Goal: Transaction & Acquisition: Purchase product/service

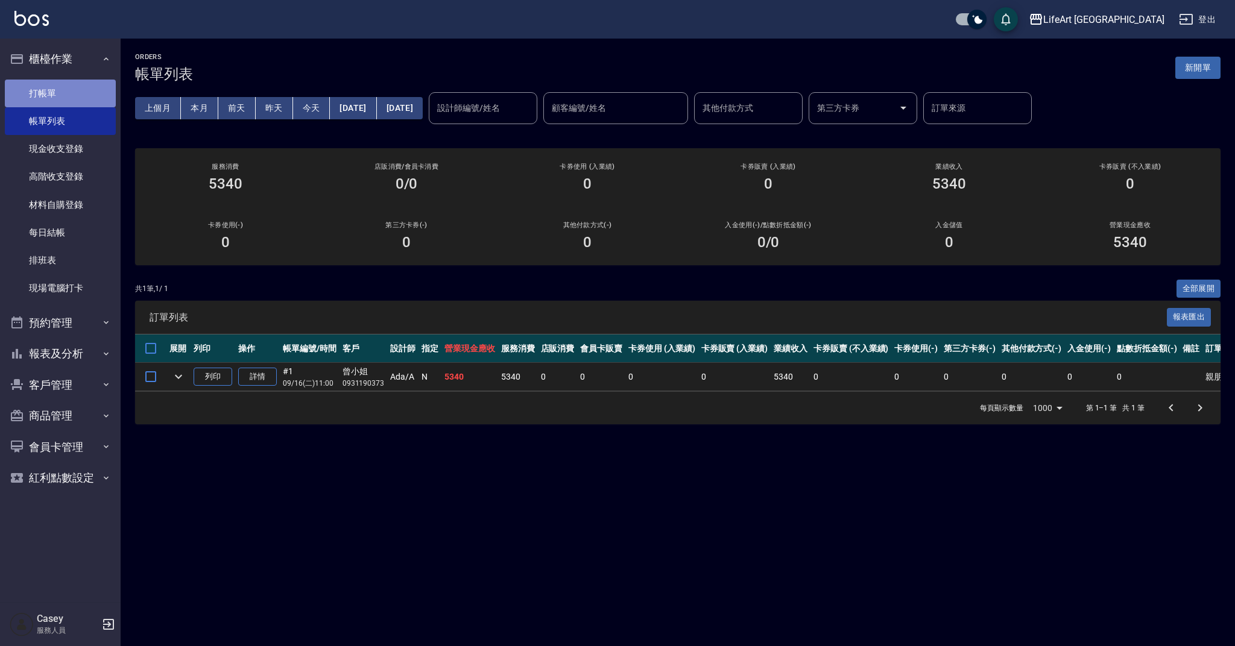
click at [40, 85] on link "打帳單" at bounding box center [60, 94] width 111 height 28
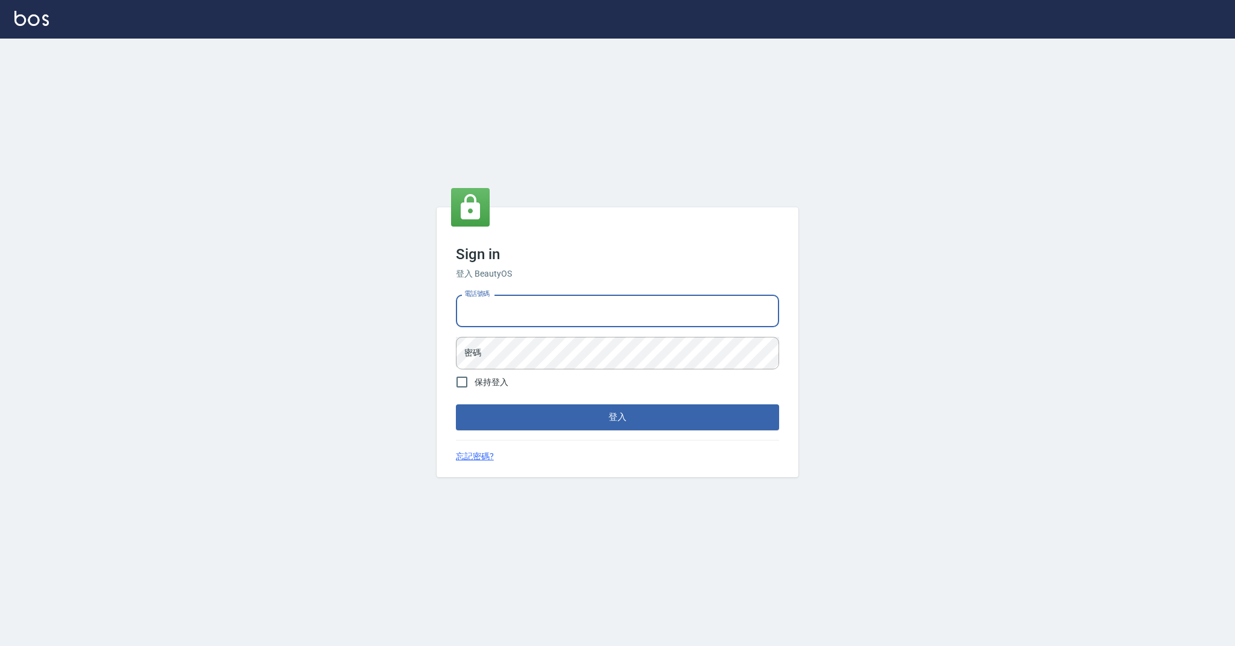
type input "0985018343"
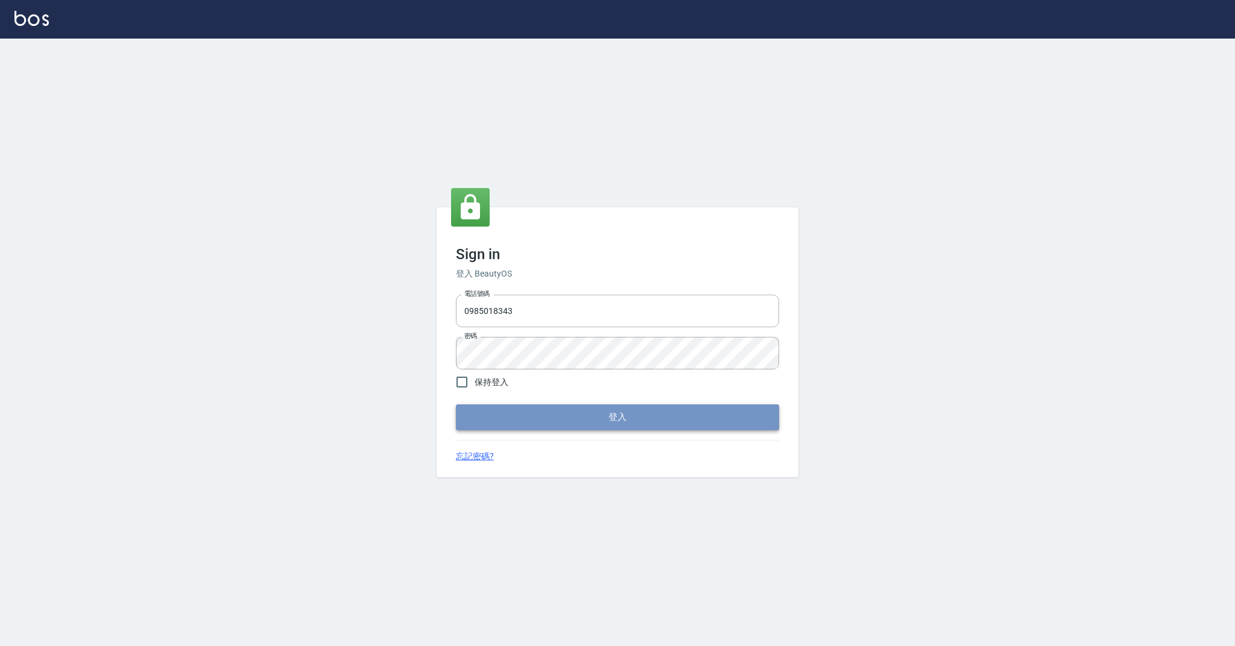
click at [529, 421] on button "登入" at bounding box center [617, 417] width 323 height 25
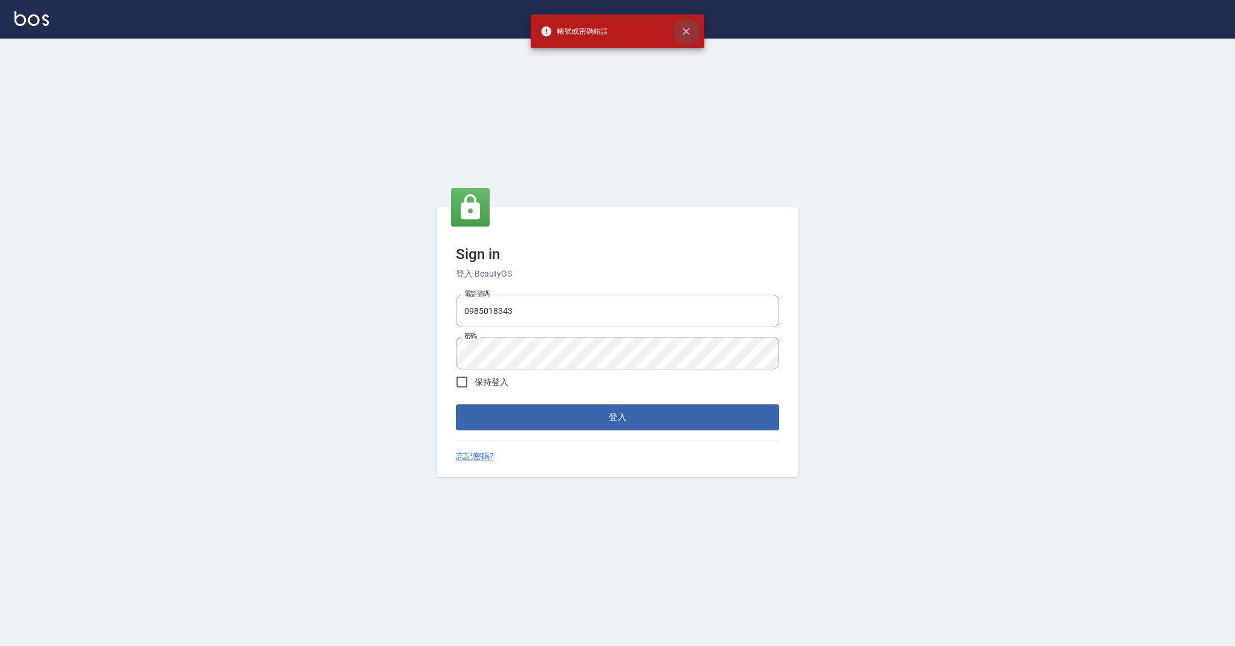
click at [692, 28] on icon "close" at bounding box center [686, 31] width 12 height 12
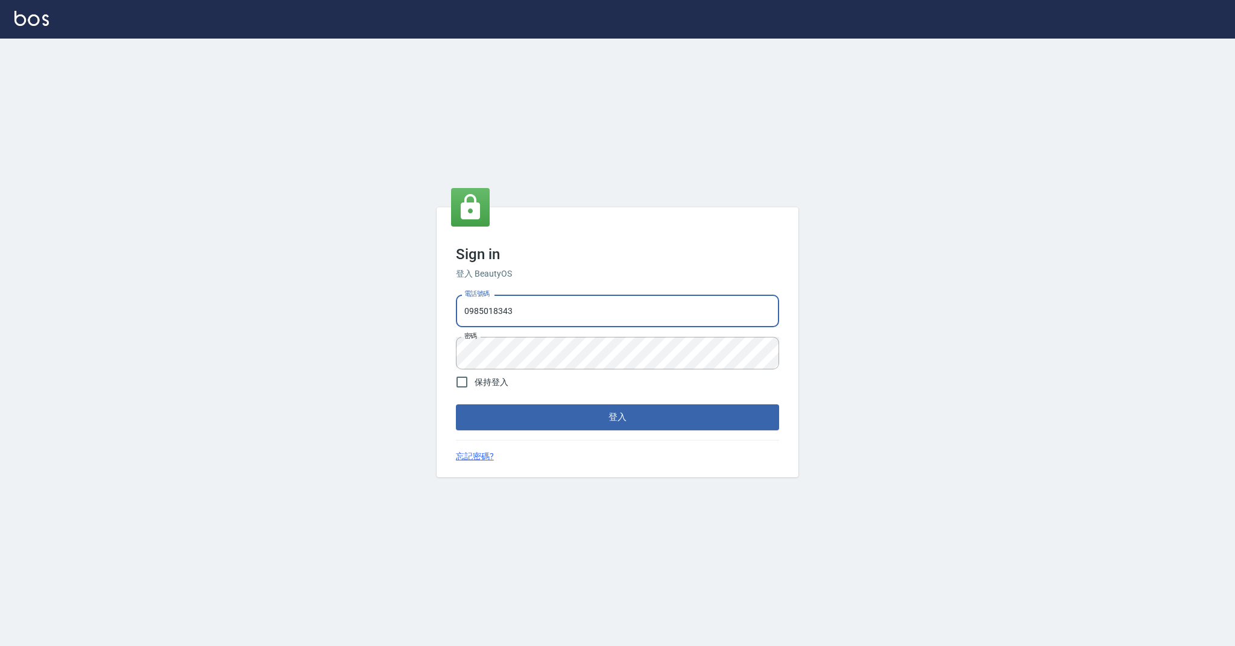
drag, startPoint x: 538, startPoint y: 309, endPoint x: 436, endPoint y: 295, distance: 102.8
click at [436, 295] on div "Sign in 登入 BeautyOS 電話號碼 [PHONE_NUMBER] 電話號碼 密碼 密碼 保持登入 登入 忘記密碼?" at bounding box center [617, 343] width 1235 height 608
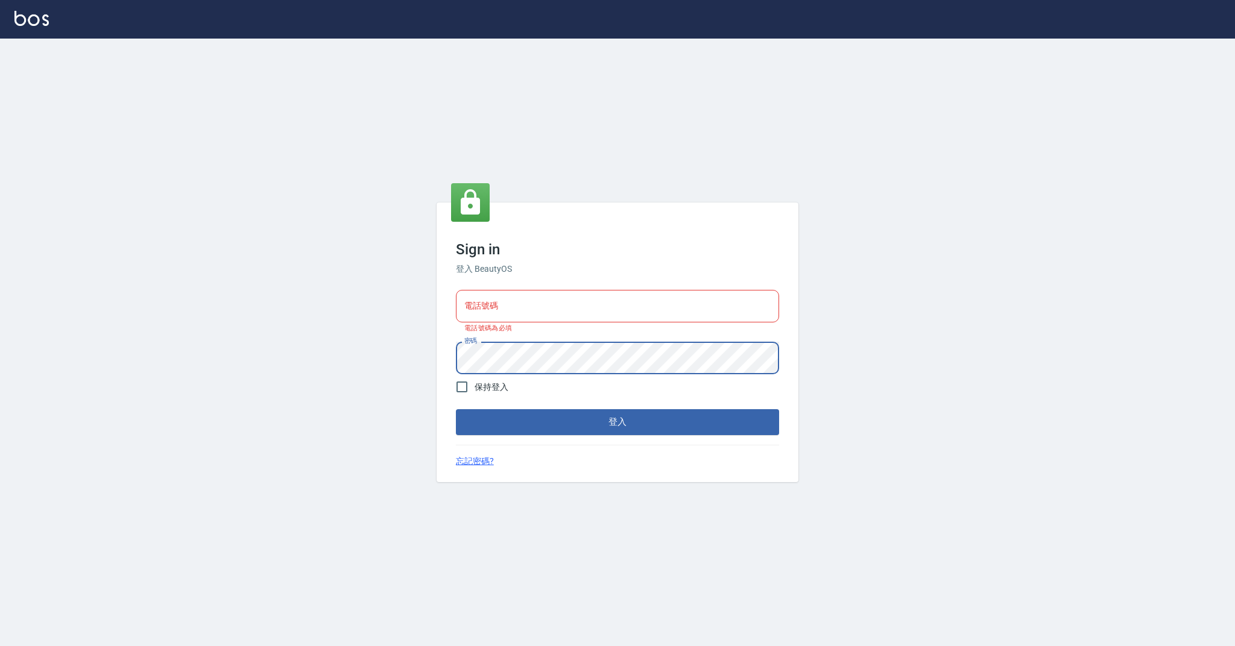
click at [452, 346] on div "電話號碼 電話號碼 電話號碼為必填 密碼 密碼" at bounding box center [617, 332] width 333 height 94
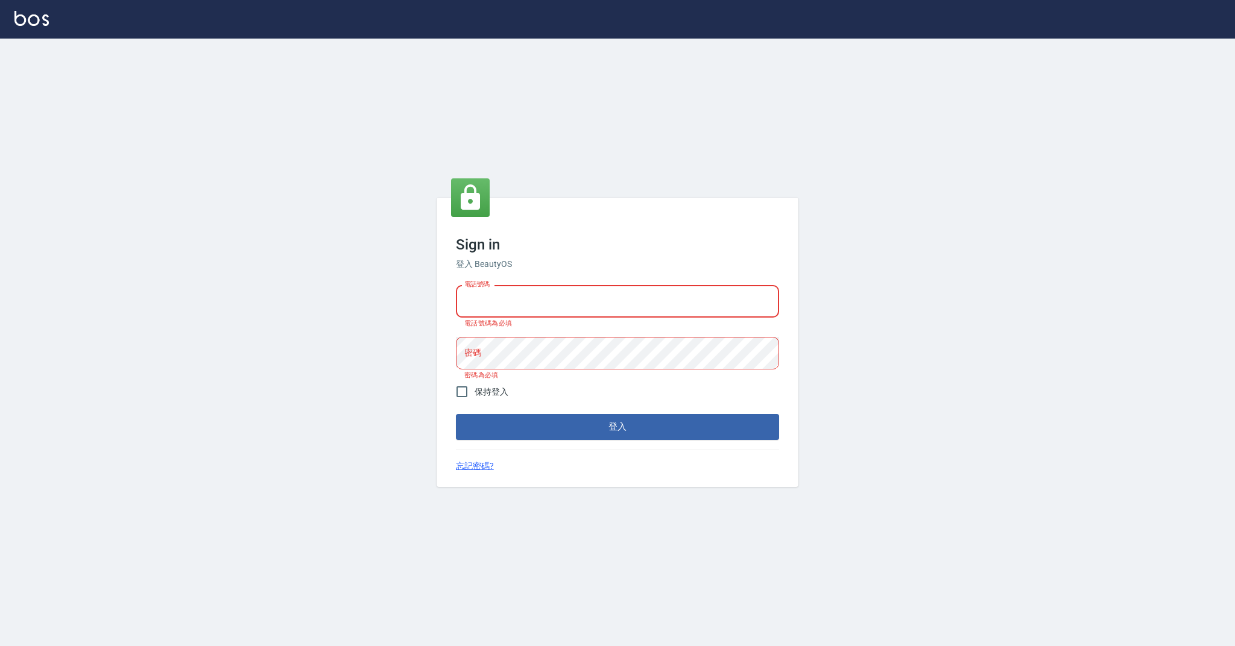
click at [481, 302] on input "電話號碼" at bounding box center [617, 301] width 323 height 33
type input "0958051258"
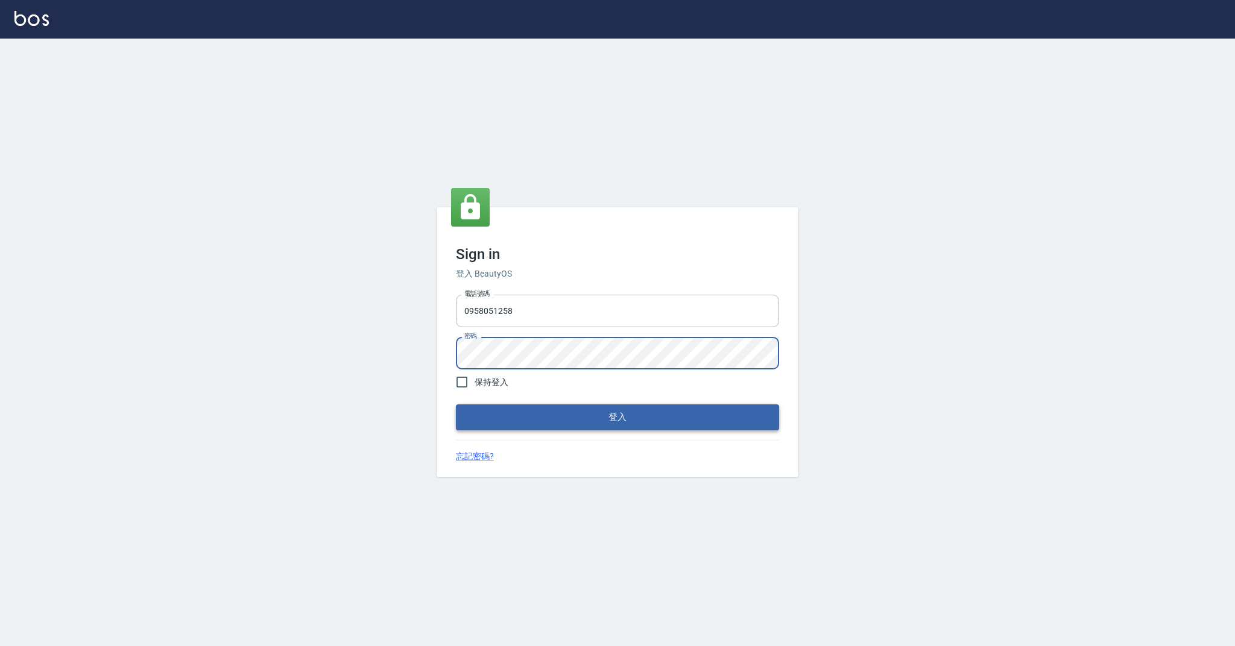
click at [484, 421] on button "登入" at bounding box center [617, 417] width 323 height 25
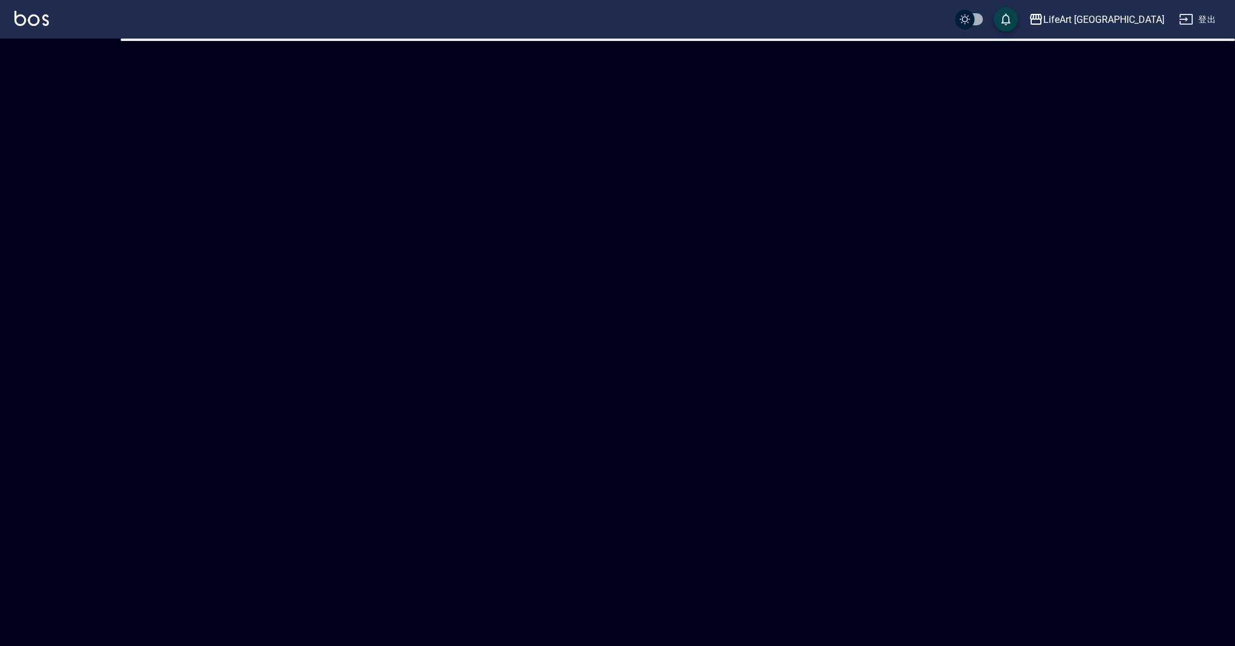
checkbox input "true"
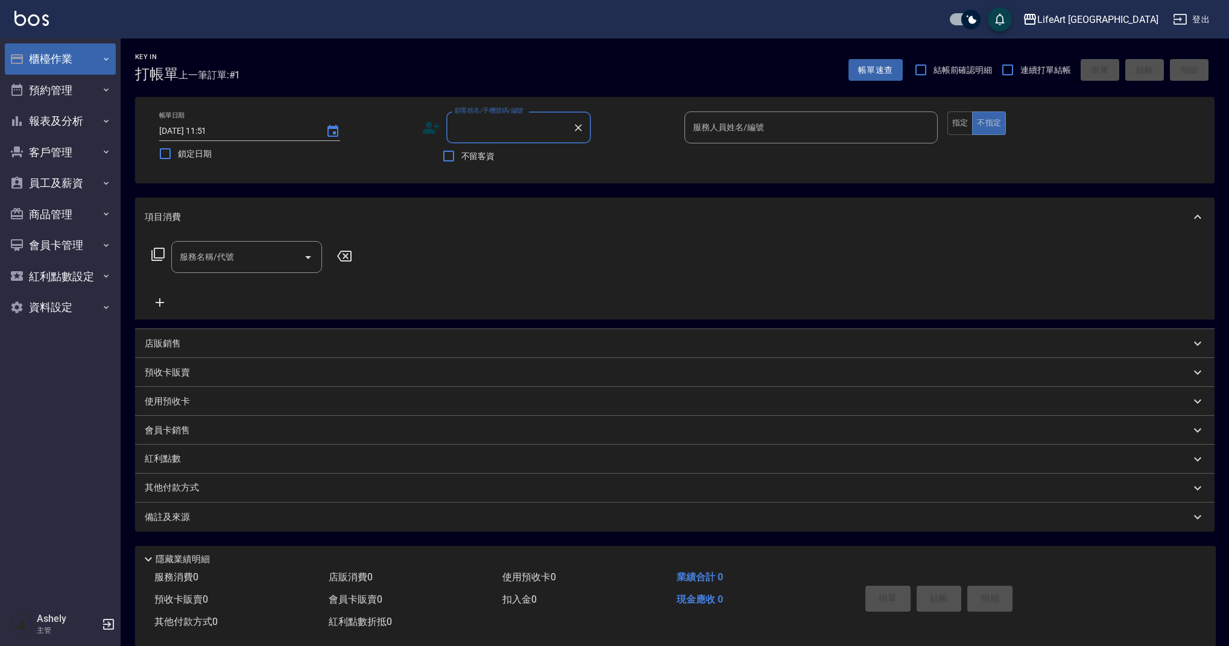
click at [103, 57] on icon "button" at bounding box center [106, 59] width 10 height 10
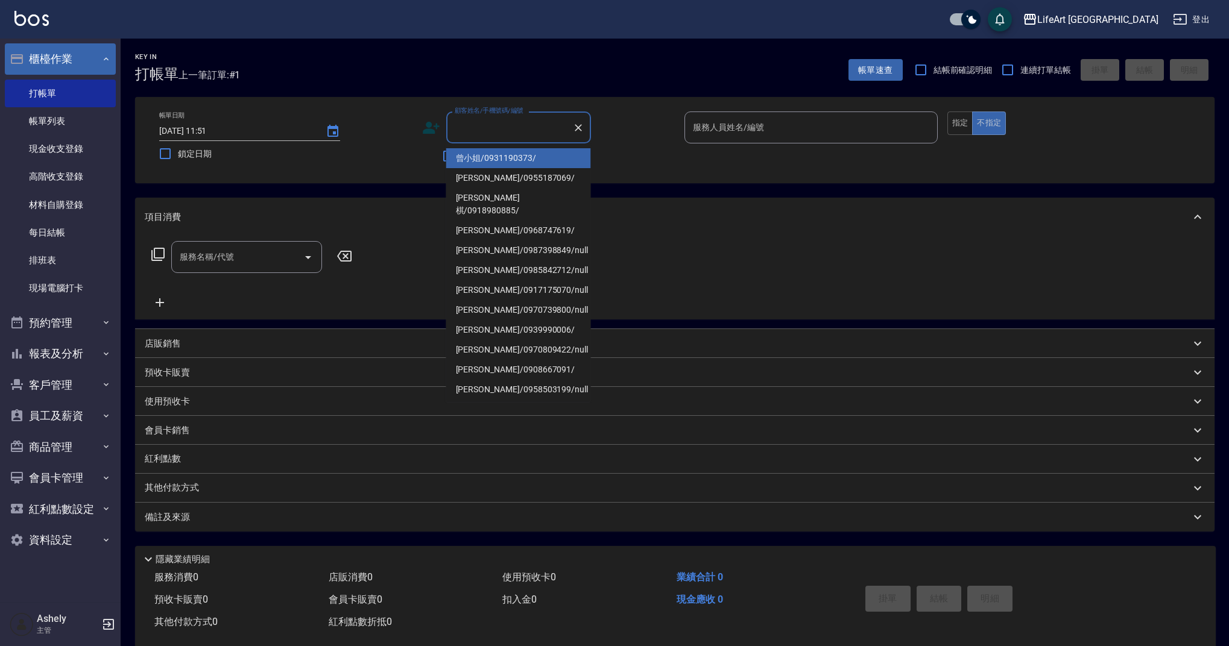
click at [510, 126] on div "顧客姓名/手機號碼/編號 顧客姓名/手機號碼/編號" at bounding box center [518, 128] width 145 height 32
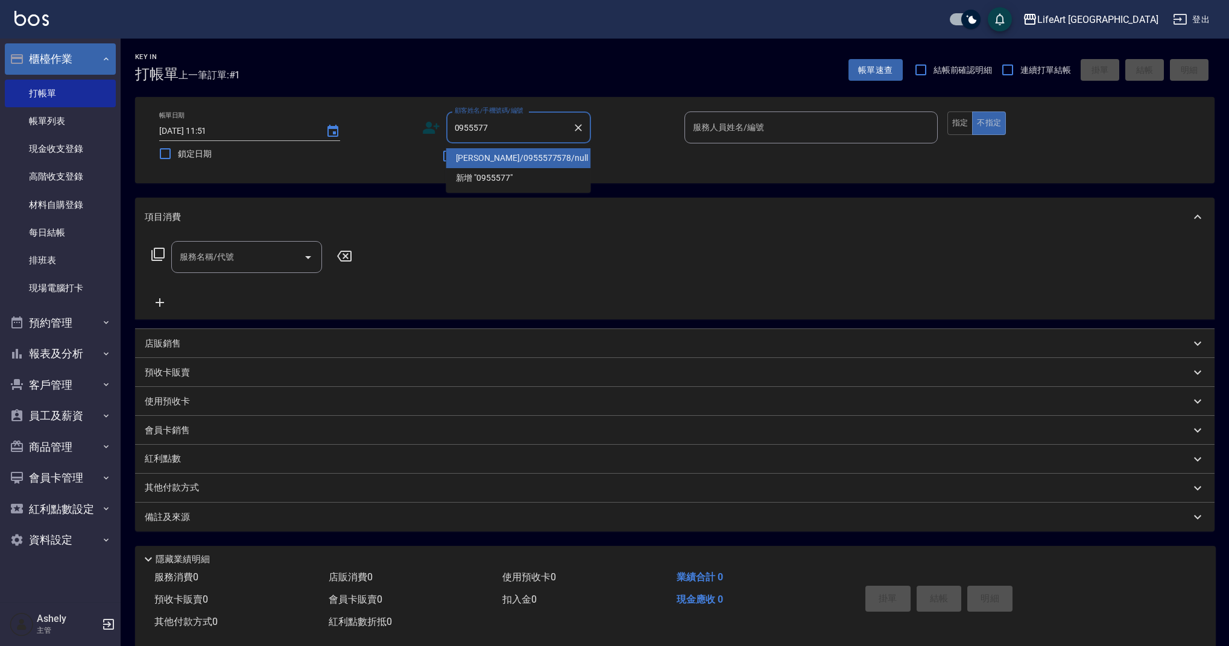
click at [546, 160] on li "[PERSON_NAME]/0955577578/null" at bounding box center [518, 158] width 145 height 20
type input "[PERSON_NAME]/0955577578/null"
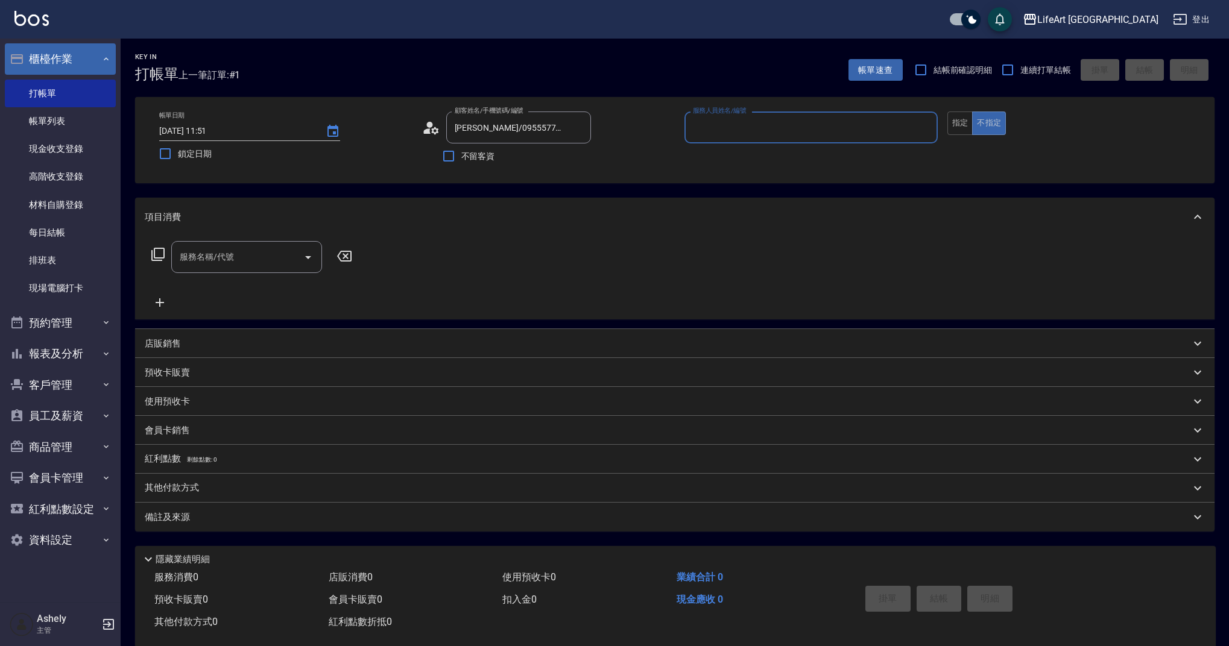
type input "Weiwei-w"
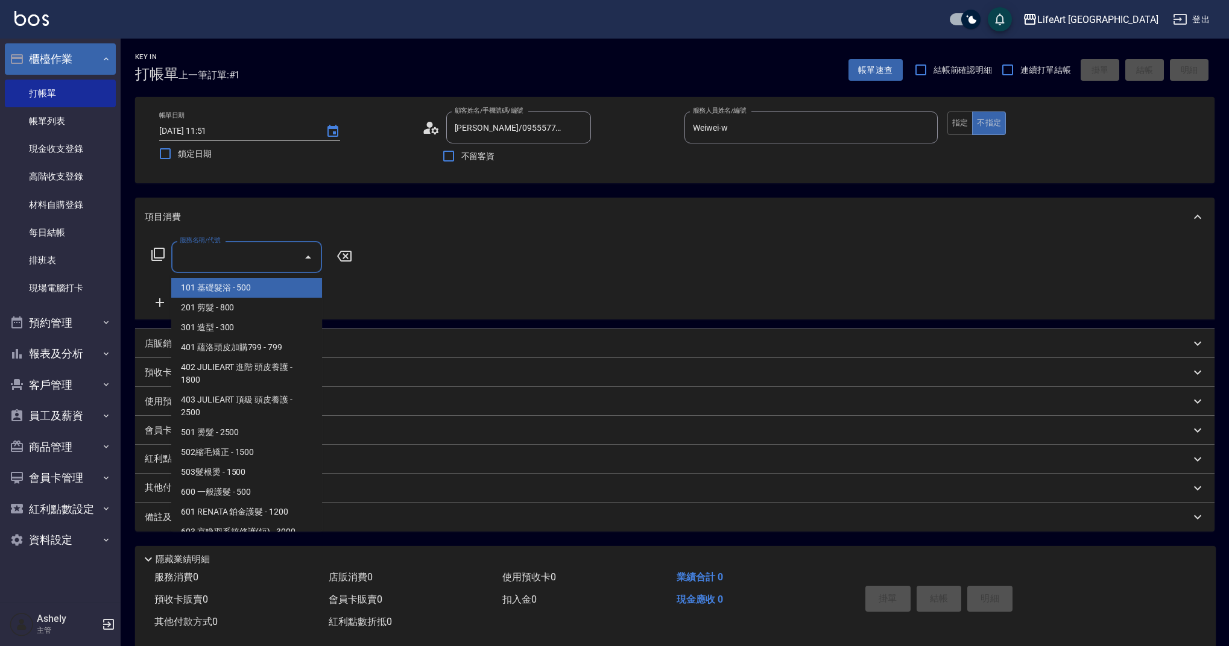
click at [241, 264] on input "服務名稱/代號" at bounding box center [238, 257] width 122 height 21
click at [245, 306] on span "201 剪髮 - 800" at bounding box center [246, 308] width 151 height 20
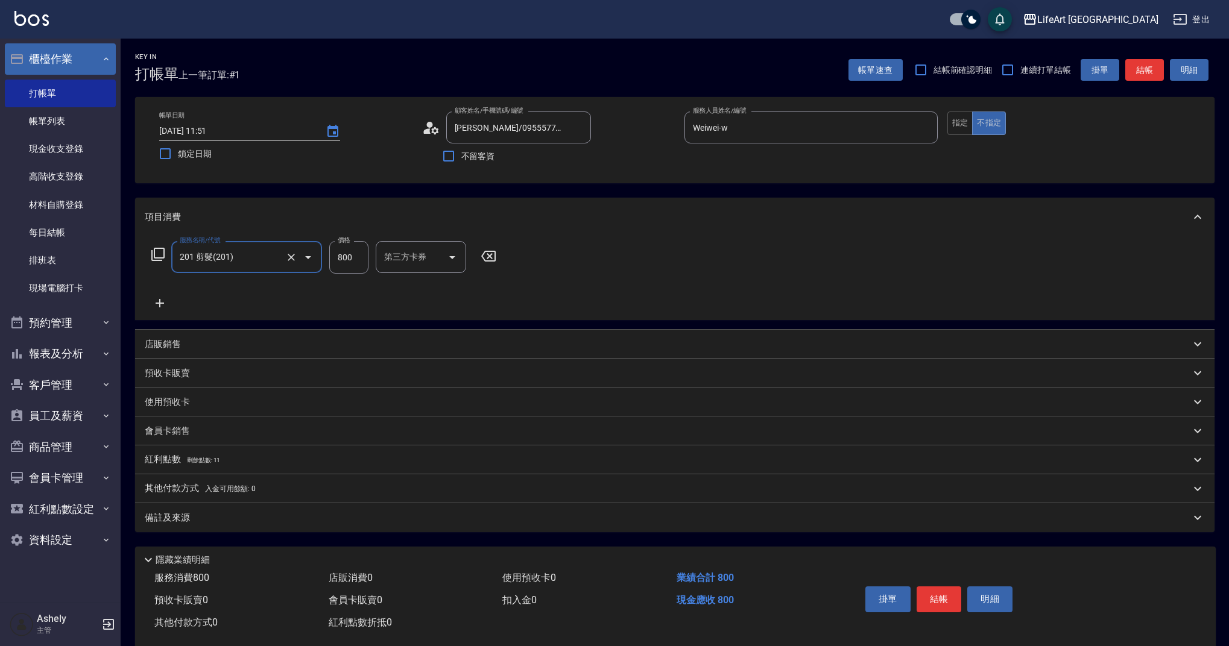
type input "201 剪髮(201)"
click at [355, 267] on input "800" at bounding box center [348, 257] width 39 height 33
type input "900"
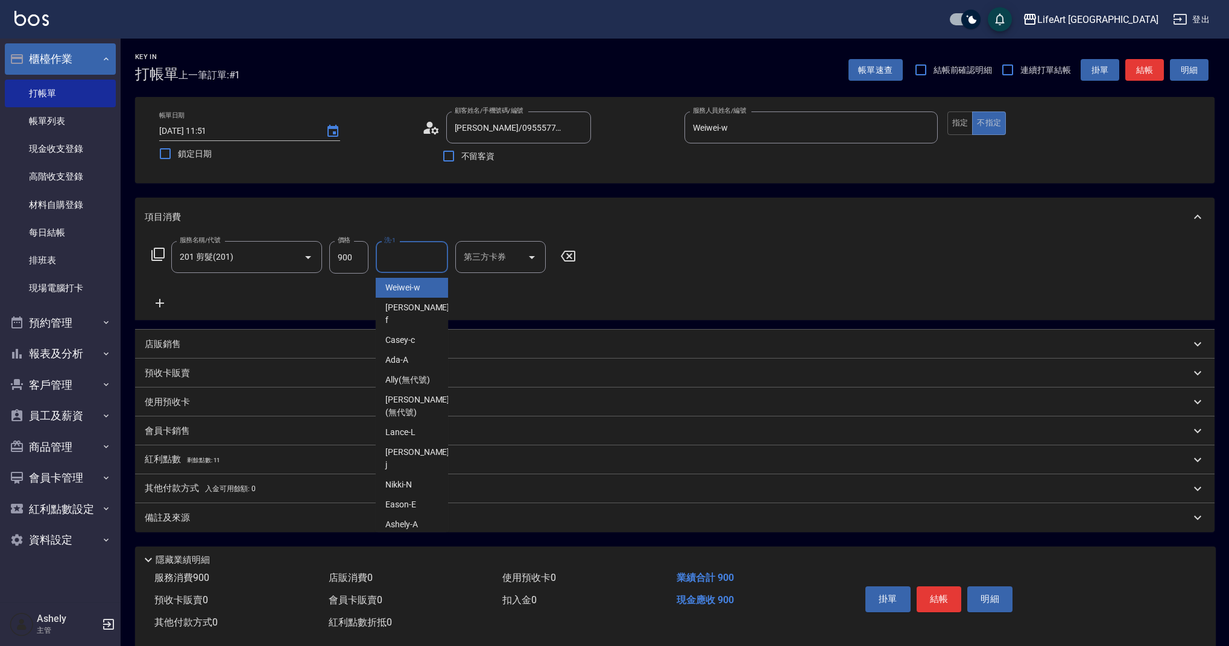
click at [403, 265] on input "洗-1" at bounding box center [412, 257] width 62 height 21
click at [408, 289] on span "Casey -c" at bounding box center [400, 288] width 30 height 13
type input "Casey-c"
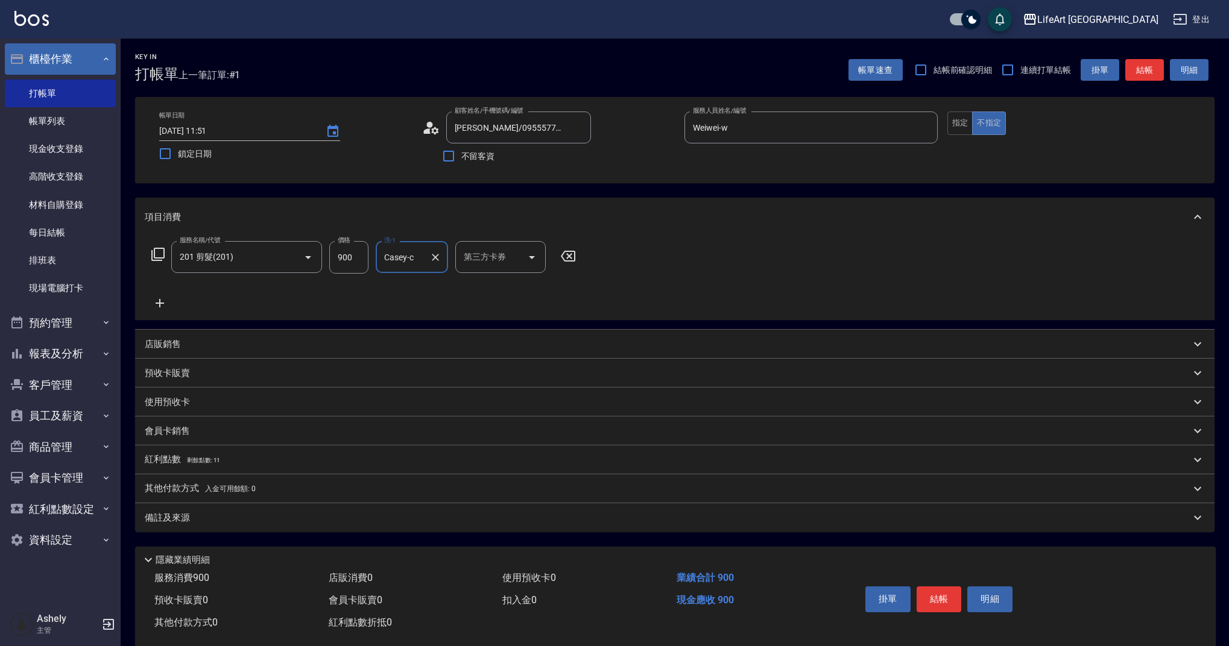
click at [302, 522] on div "備註及來源" at bounding box center [668, 518] width 1046 height 13
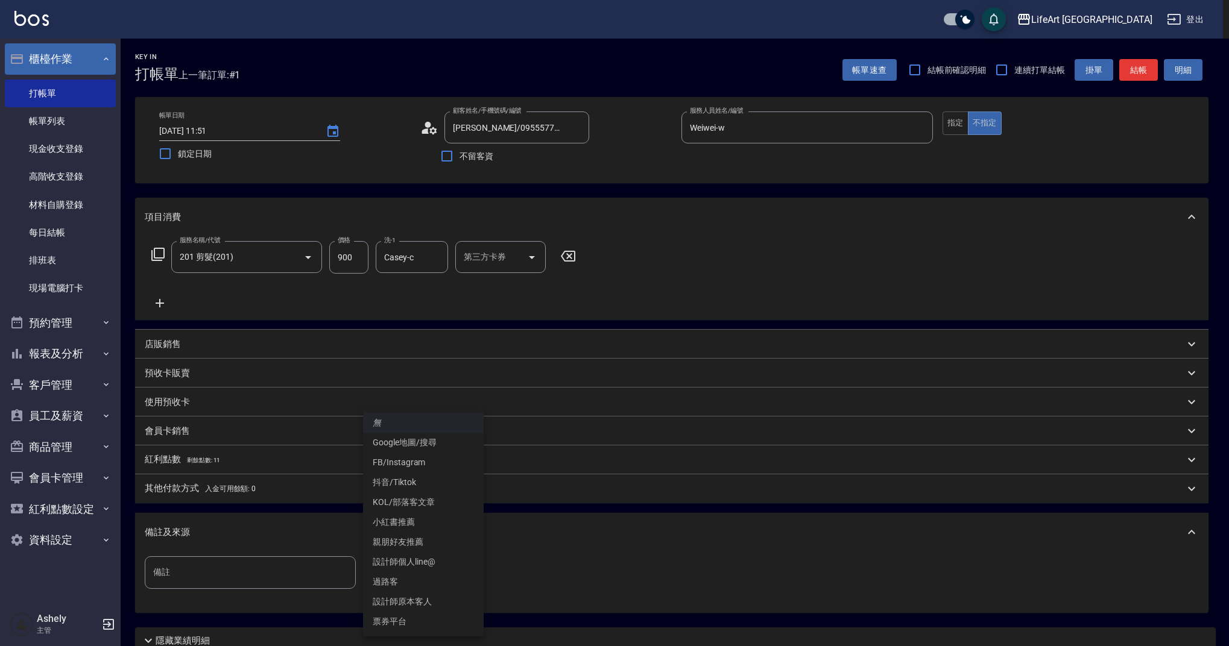
click at [431, 575] on body "LifeArt 蘆洲 登出 櫃檯作業 打帳單 帳單列表 現金收支登錄 高階收支登錄 材料自購登錄 每日結帳 排班表 現場電腦打卡 預約管理 預約管理 單日預約…" at bounding box center [614, 372] width 1229 height 744
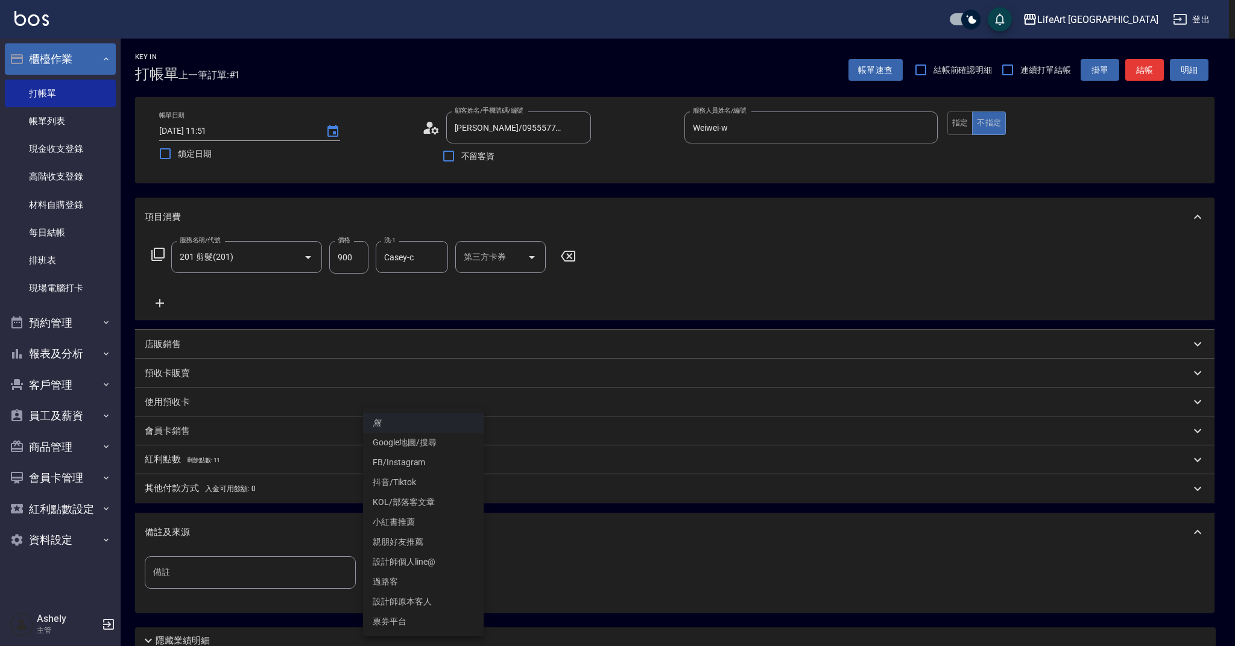
click at [426, 602] on li "設計師原本客人" at bounding box center [423, 602] width 121 height 20
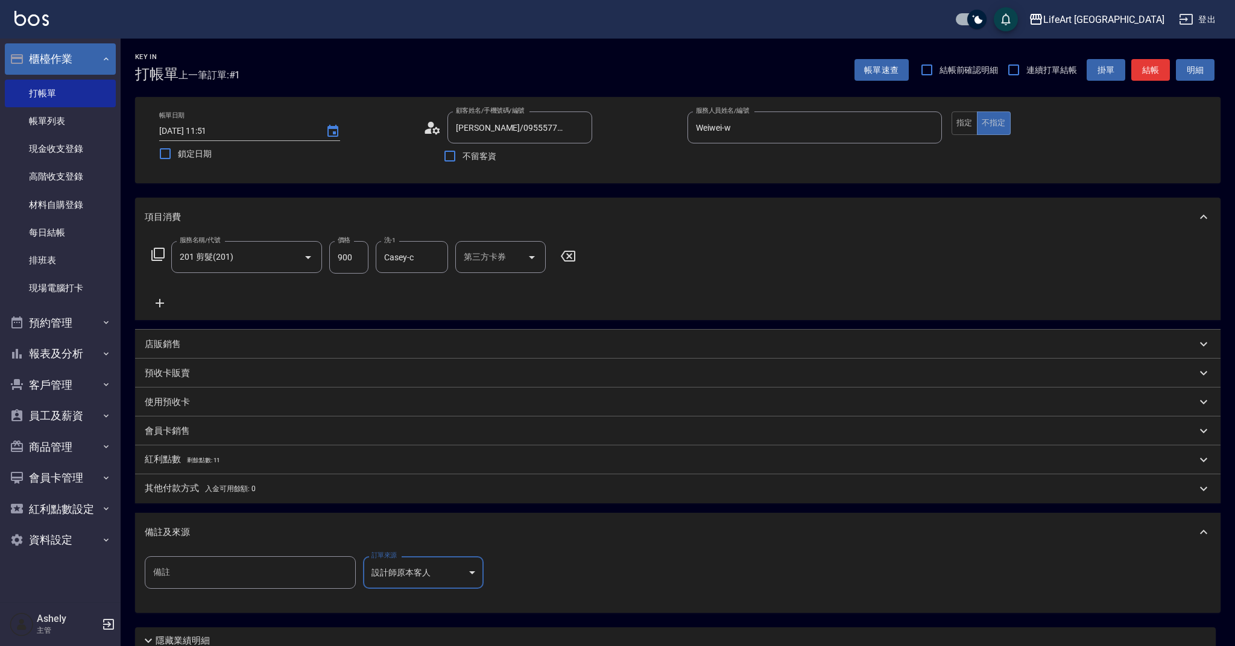
type input "設計師原本客人"
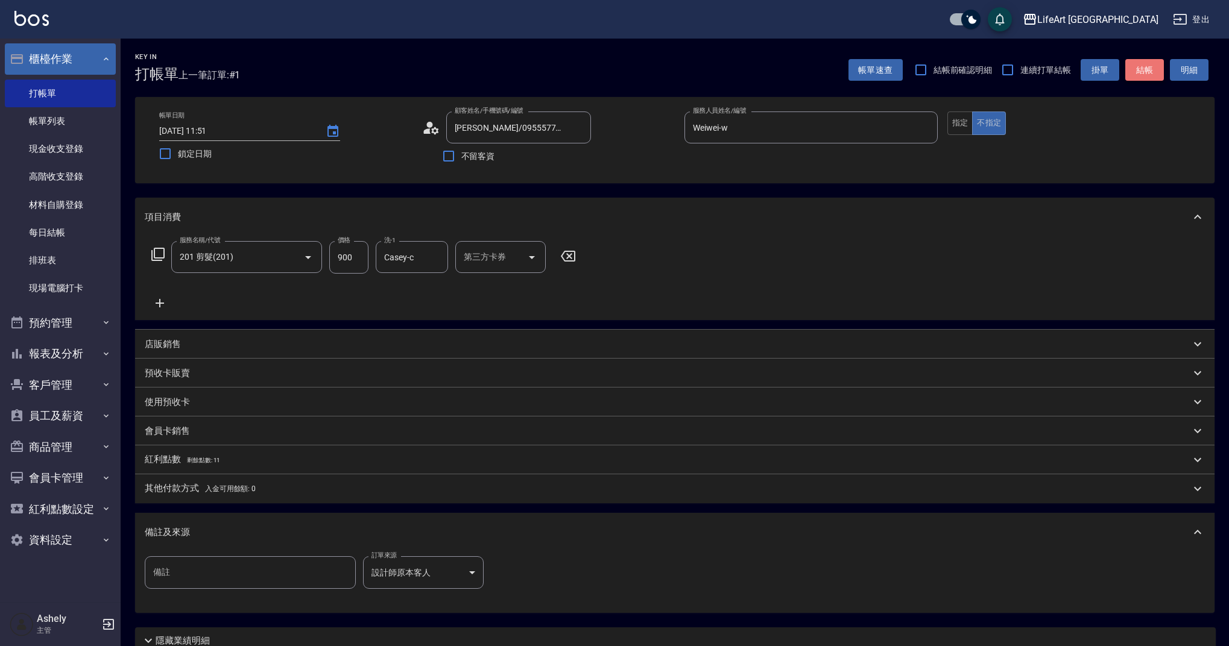
click at [1145, 68] on button "結帳" at bounding box center [1144, 70] width 39 height 22
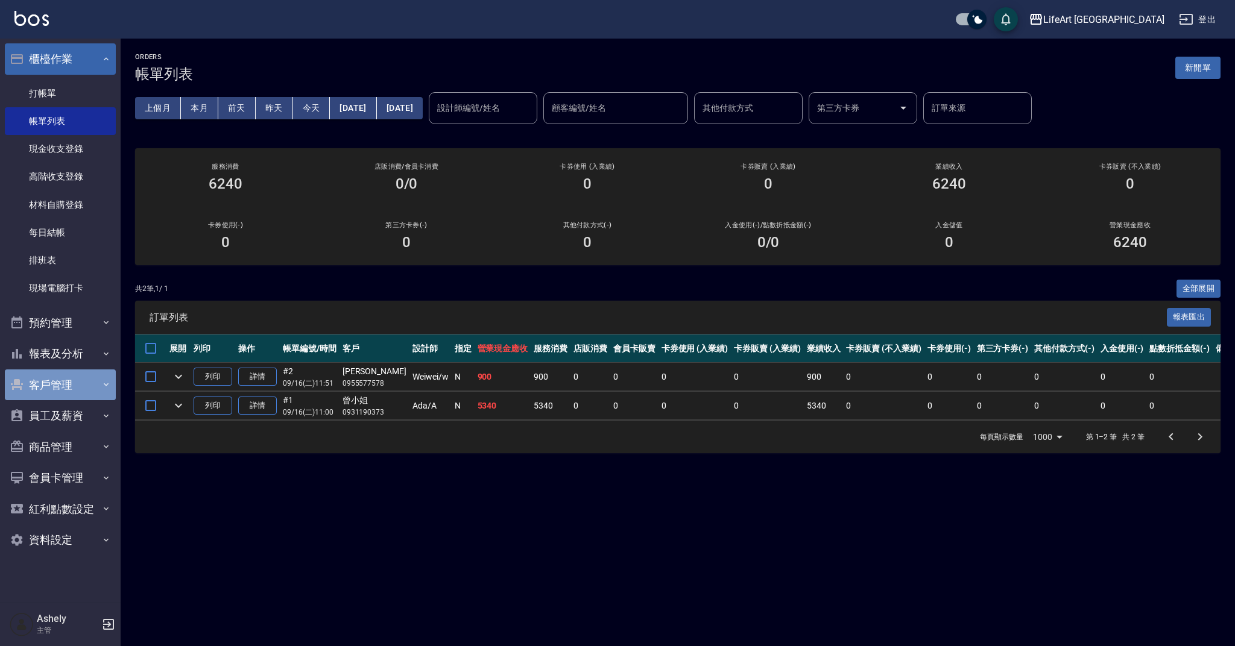
drag, startPoint x: 73, startPoint y: 384, endPoint x: 77, endPoint y: 391, distance: 8.6
click at [73, 384] on button "客戶管理" at bounding box center [60, 385] width 111 height 31
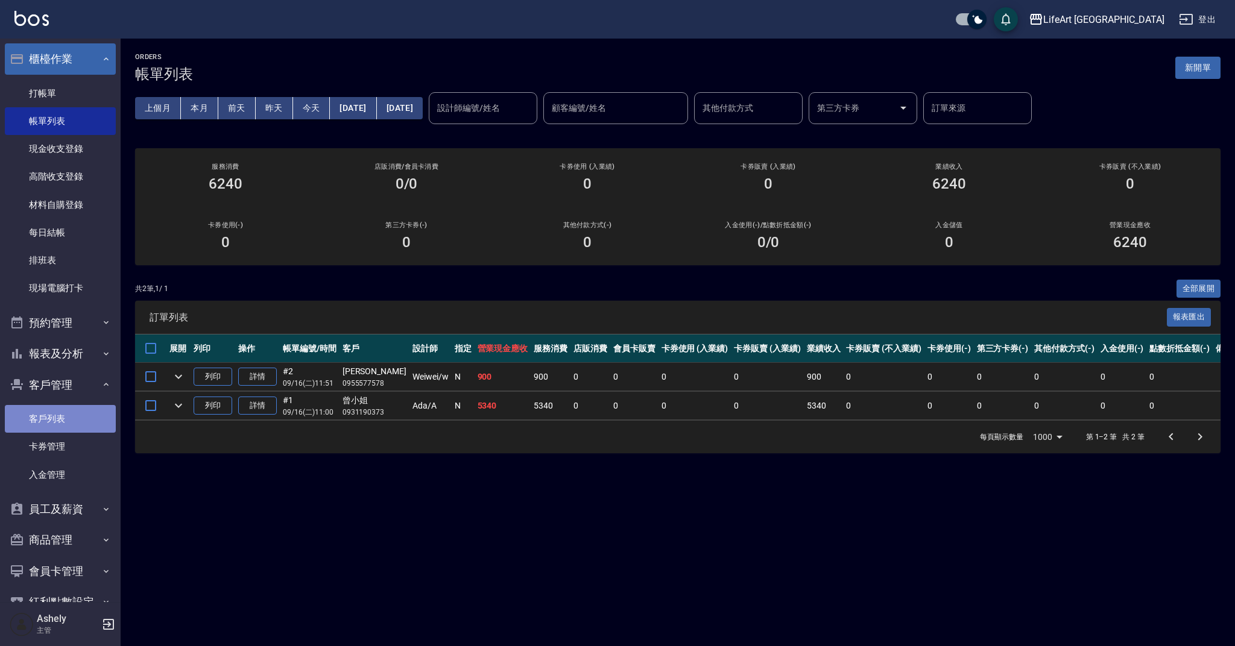
click at [83, 424] on link "客戶列表" at bounding box center [60, 419] width 111 height 28
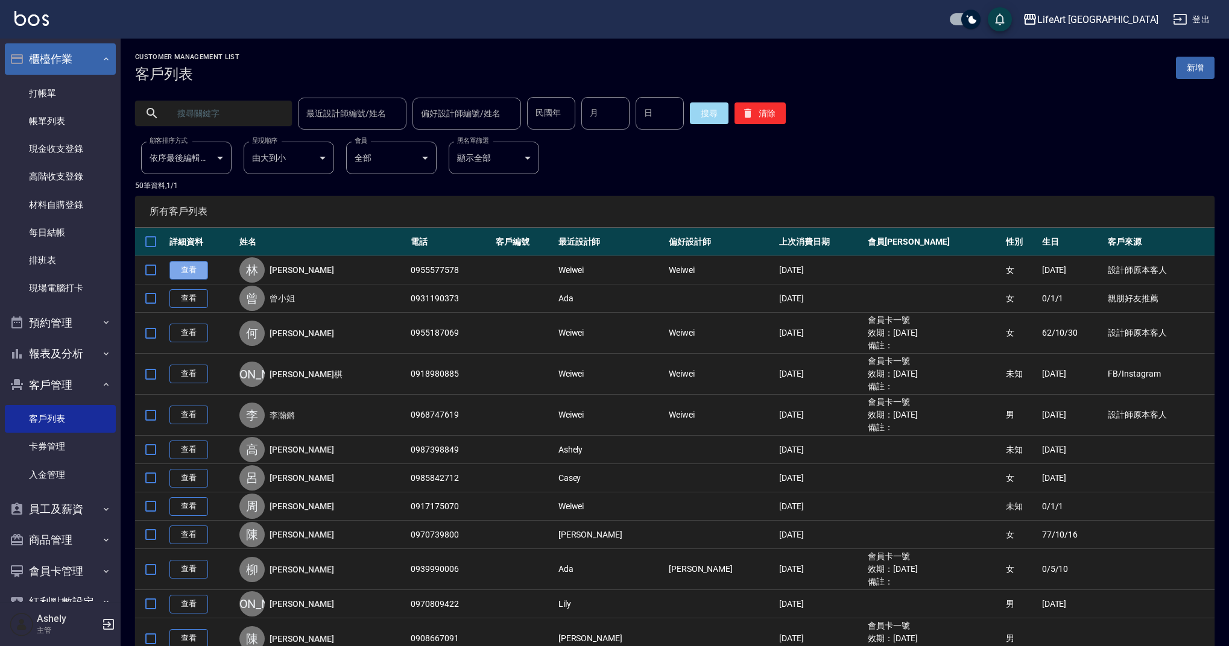
click at [201, 268] on link "查看" at bounding box center [188, 270] width 39 height 19
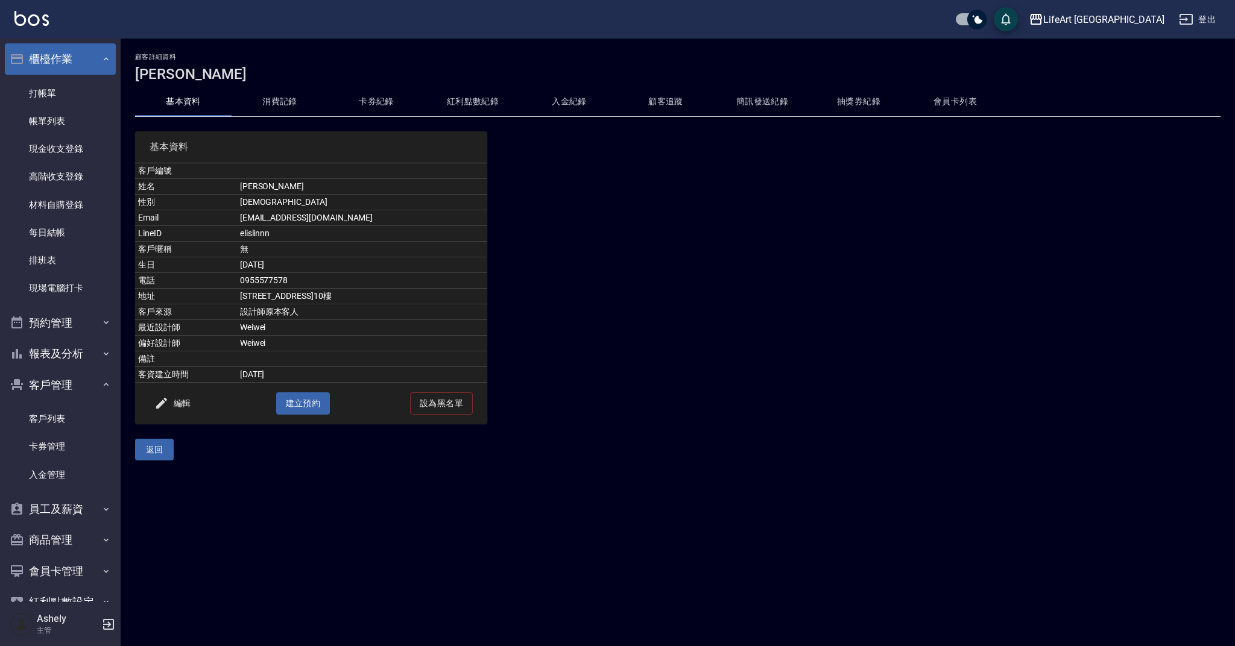
click at [947, 100] on button "會員卡列表" at bounding box center [955, 101] width 96 height 29
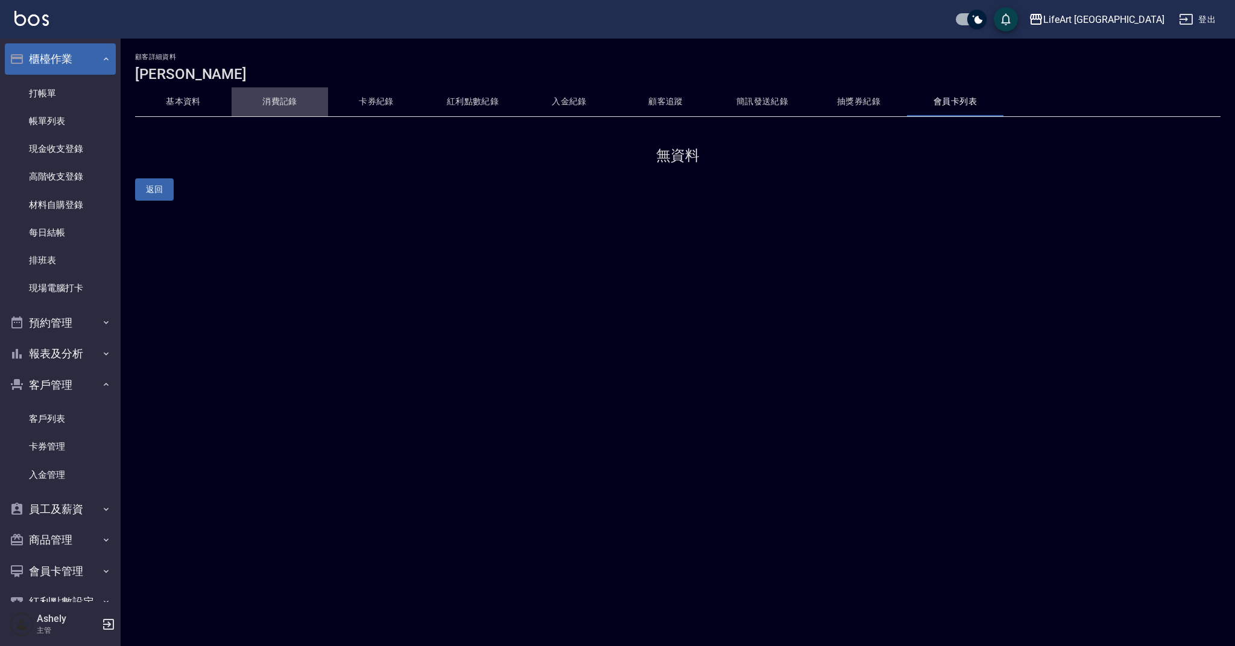
click at [287, 103] on button "消費記錄" at bounding box center [280, 101] width 96 height 29
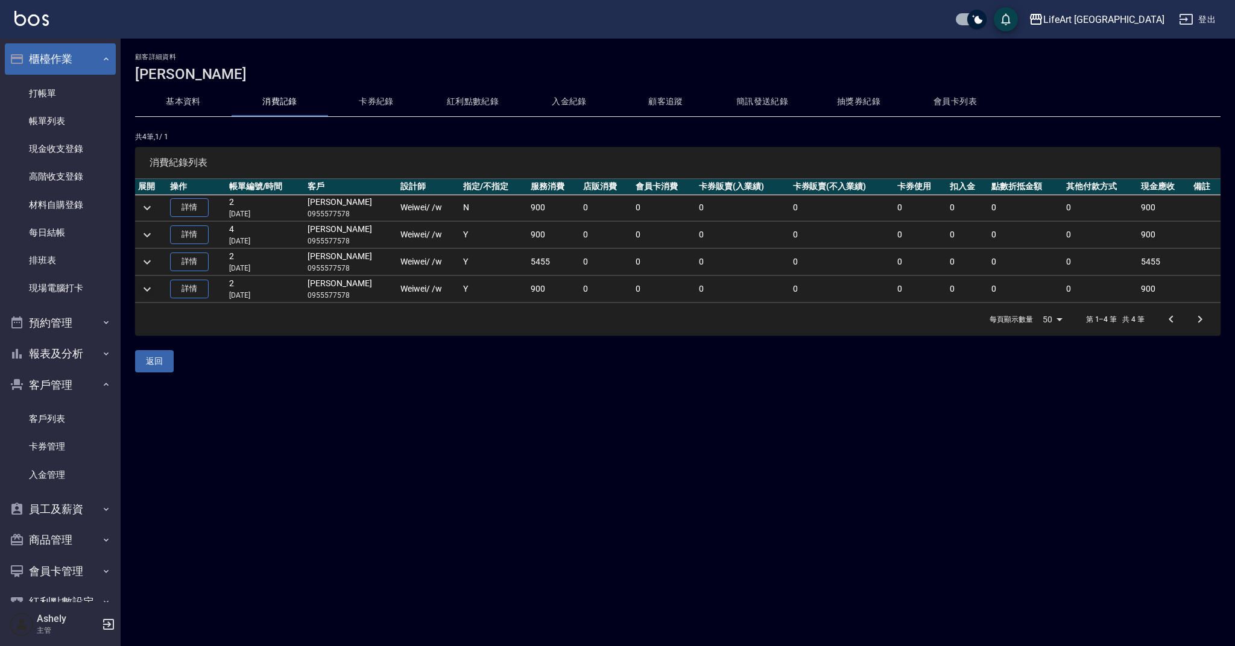
click at [144, 285] on icon "expand row" at bounding box center [147, 289] width 14 height 14
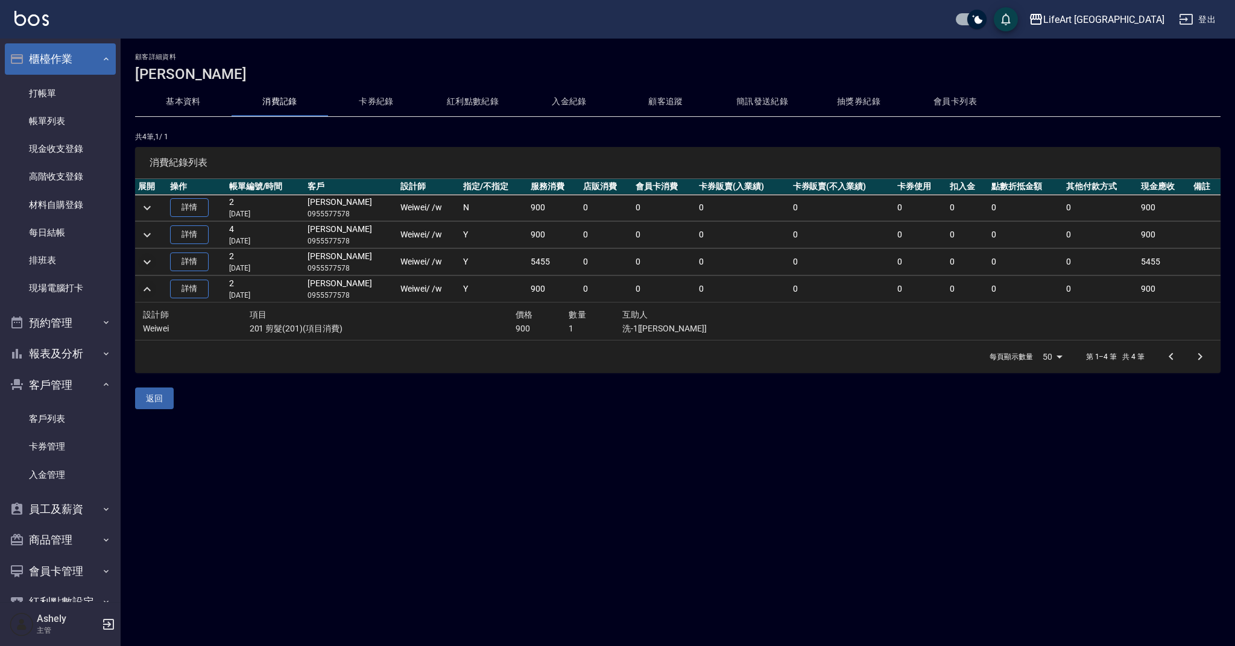
click at [147, 266] on icon "expand row" at bounding box center [147, 262] width 14 height 14
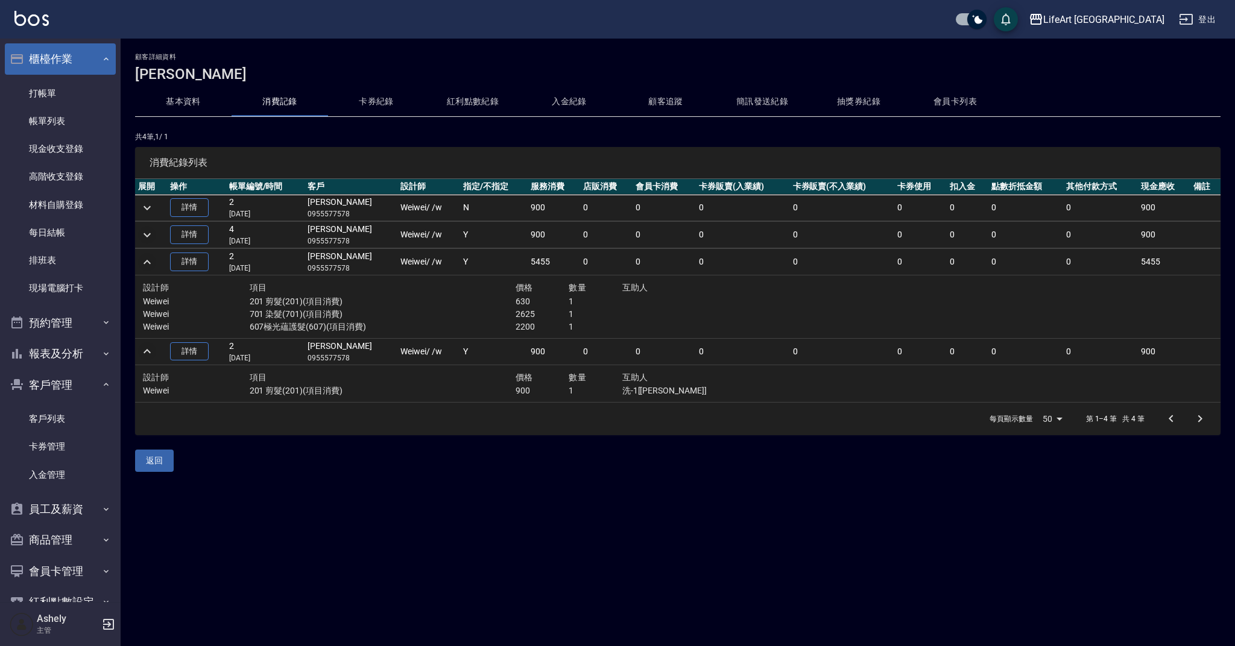
click at [151, 242] on button "expand row" at bounding box center [147, 235] width 18 height 18
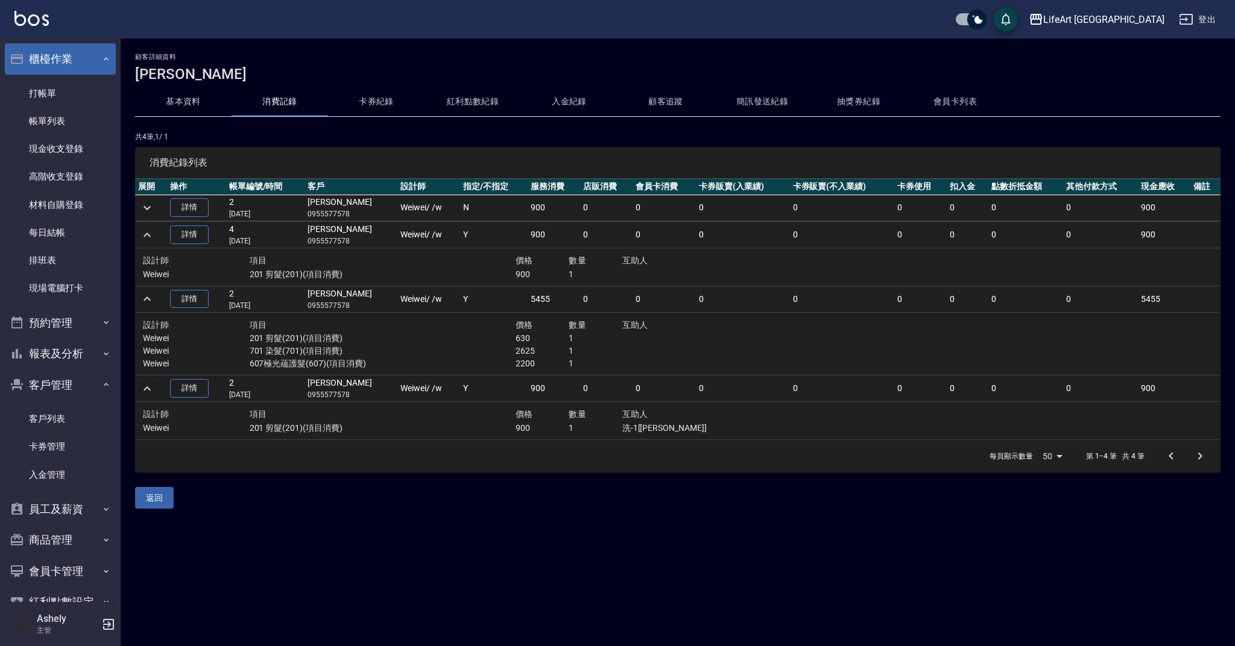
click at [148, 213] on icon "expand row" at bounding box center [147, 208] width 14 height 14
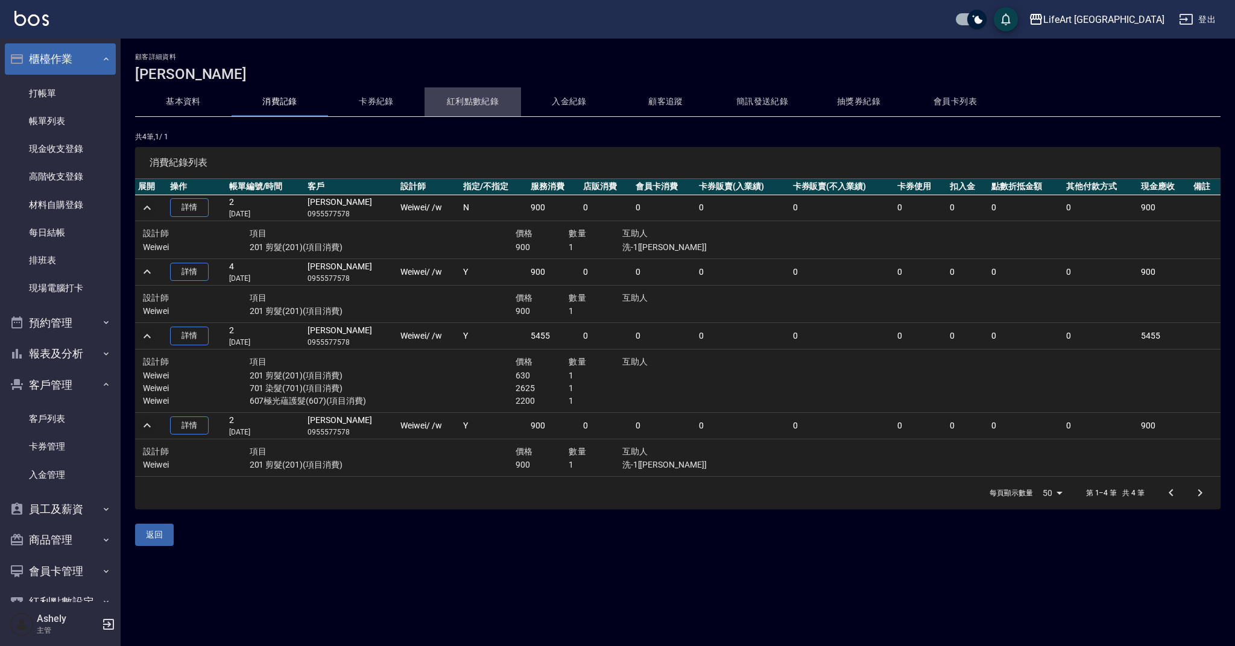
click at [468, 104] on button "紅利點數紀錄" at bounding box center [473, 101] width 96 height 29
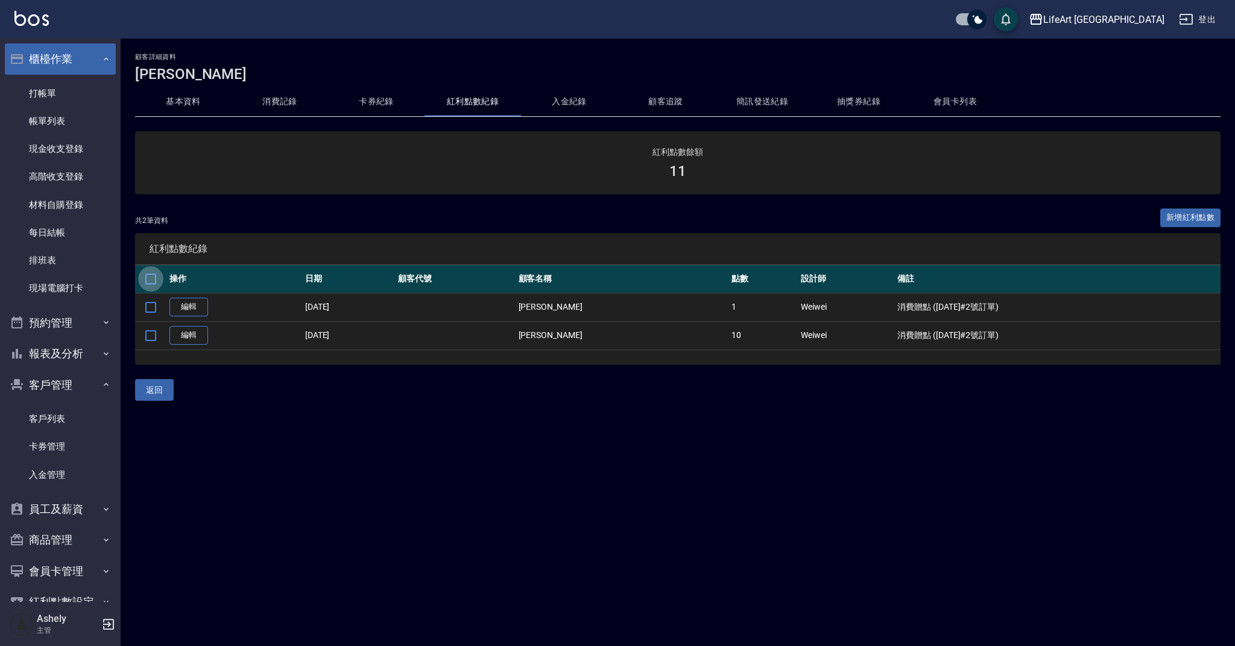
click at [154, 280] on input "checkbox" at bounding box center [150, 279] width 25 height 25
checkbox input "true"
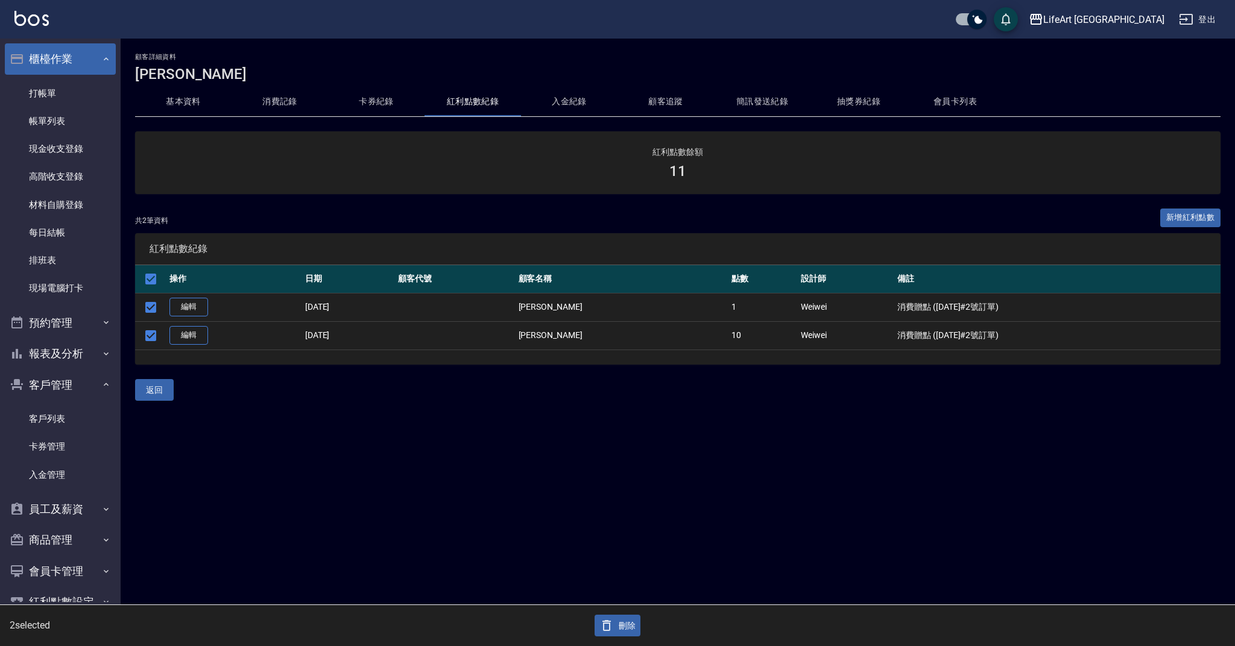
click at [629, 622] on button "刪除" at bounding box center [618, 626] width 46 height 22
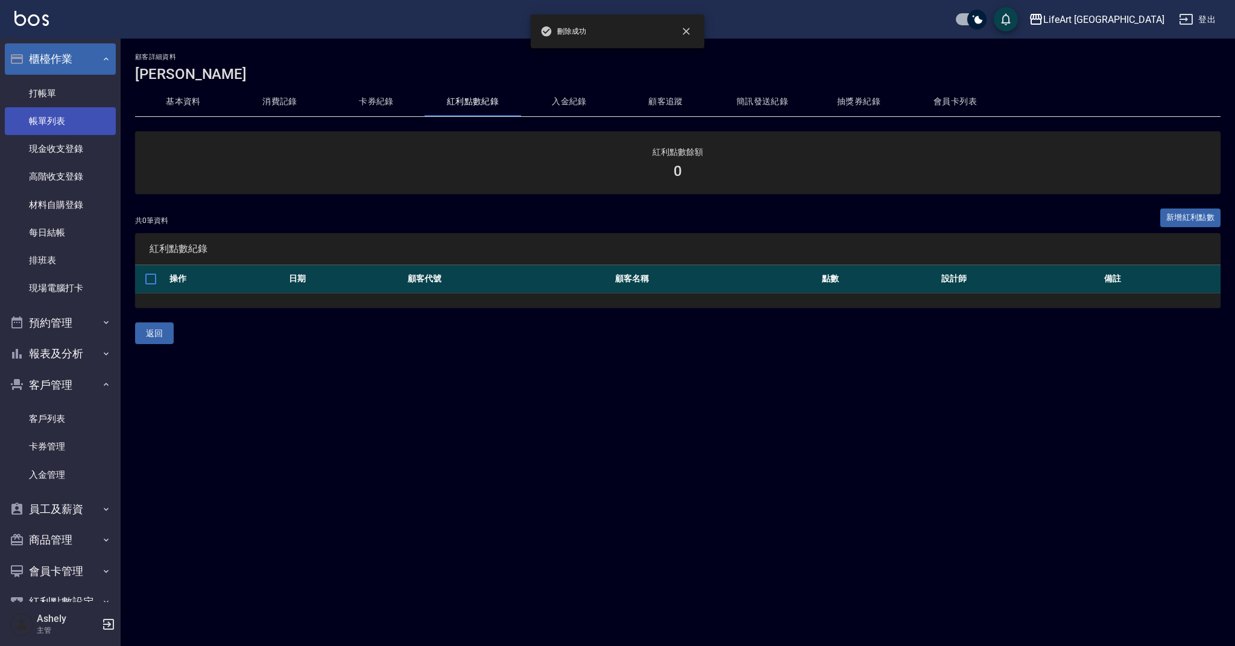
click at [65, 112] on link "帳單列表" at bounding box center [60, 121] width 111 height 28
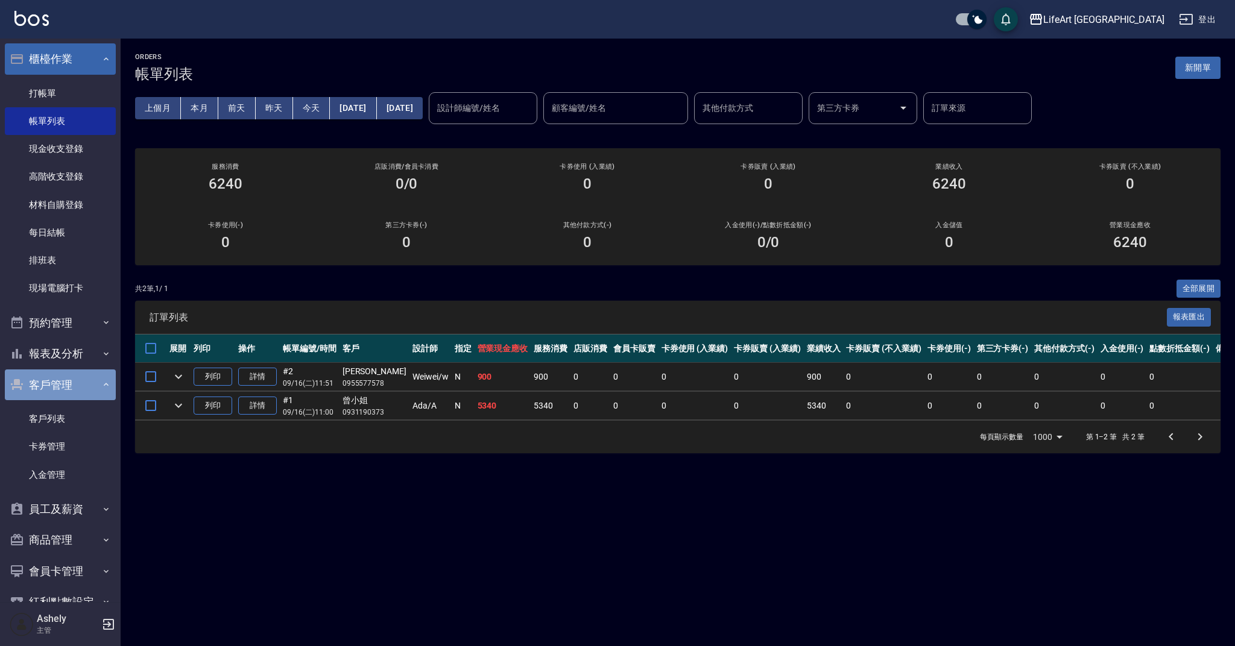
click at [105, 385] on button "客戶管理" at bounding box center [60, 385] width 111 height 31
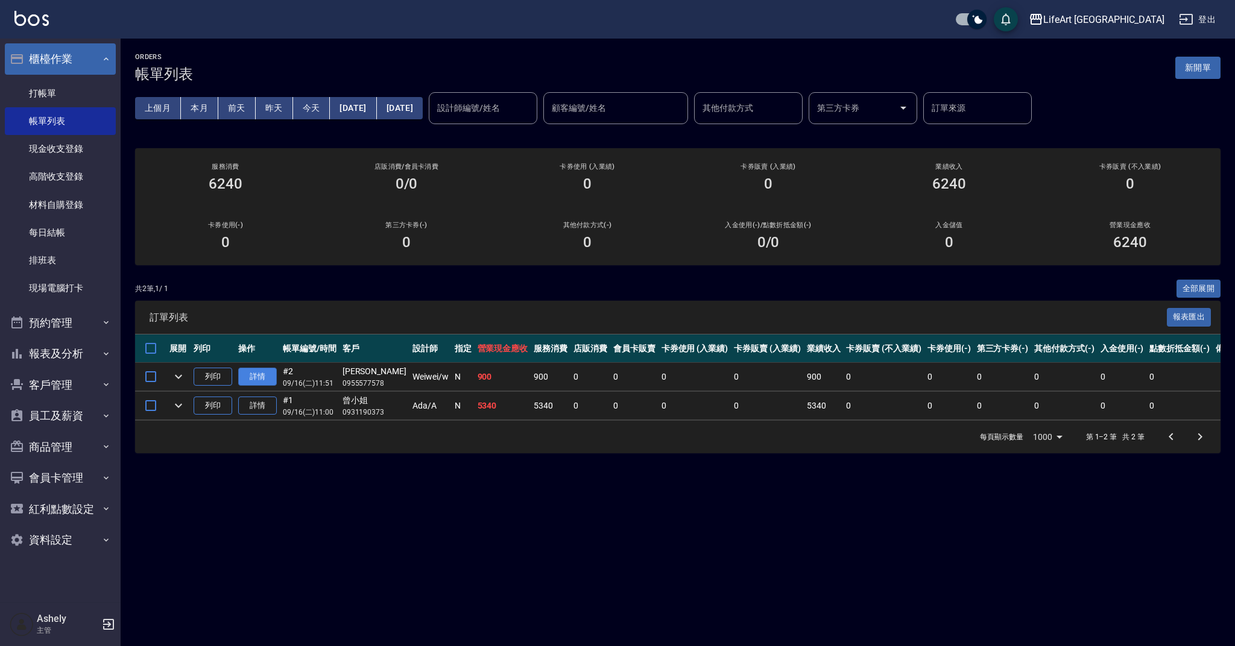
click at [274, 373] on link "詳情" at bounding box center [257, 377] width 39 height 19
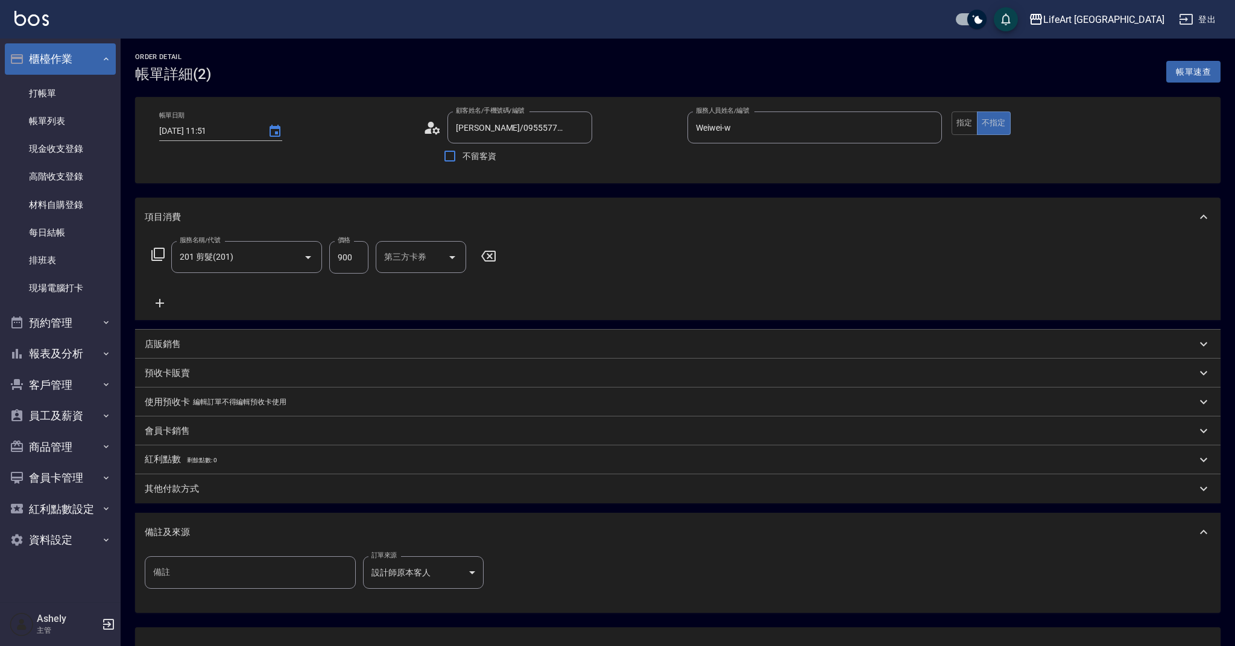
type input "[DATE] 11:51"
type input "[PERSON_NAME]/0955577578/null"
type input "Weiwei-w"
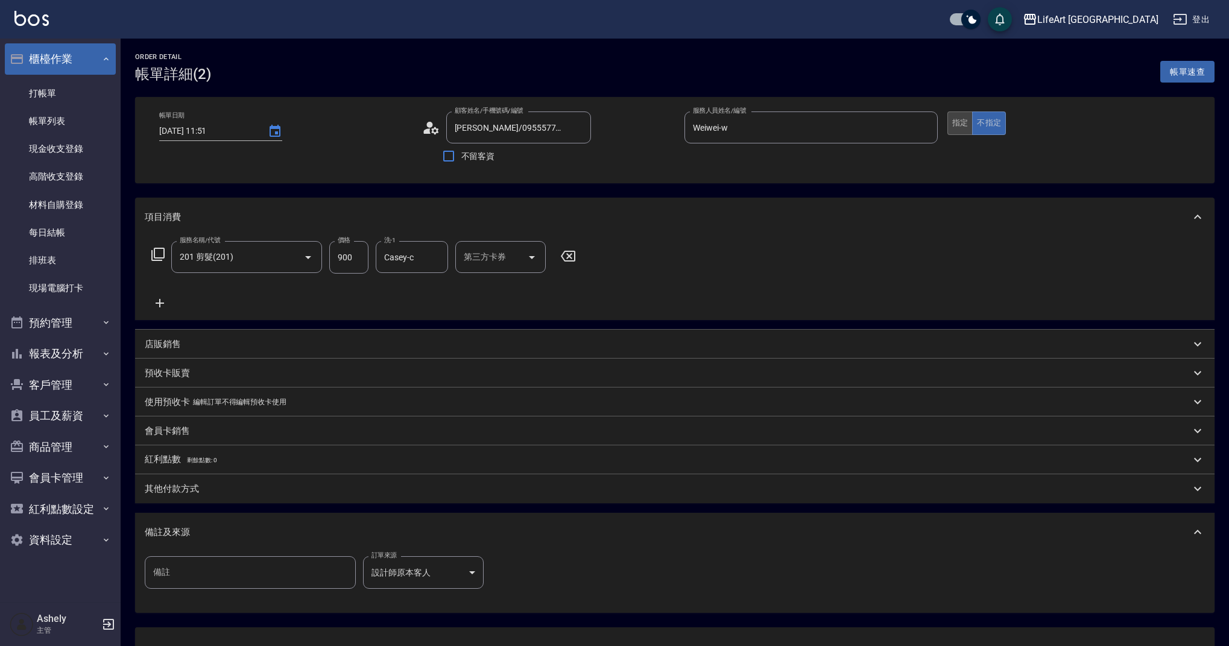
click at [962, 129] on button "指定" at bounding box center [960, 124] width 26 height 24
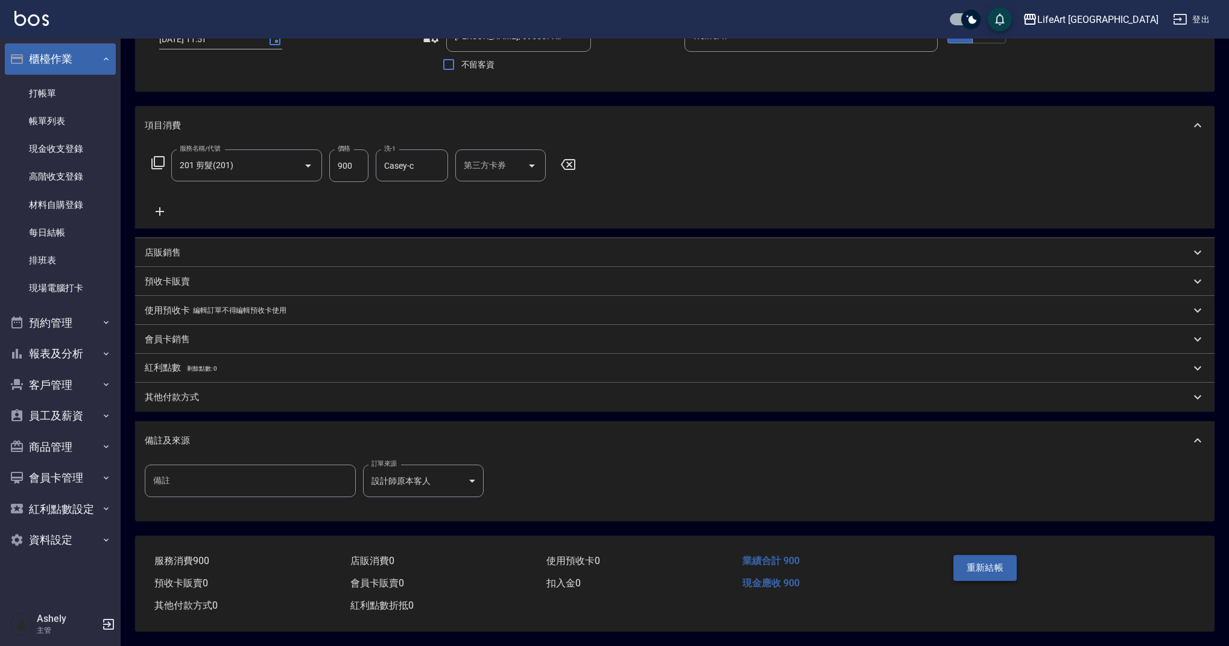
click at [985, 564] on button "重新結帳" at bounding box center [985, 567] width 64 height 25
